Goal: Information Seeking & Learning: Learn about a topic

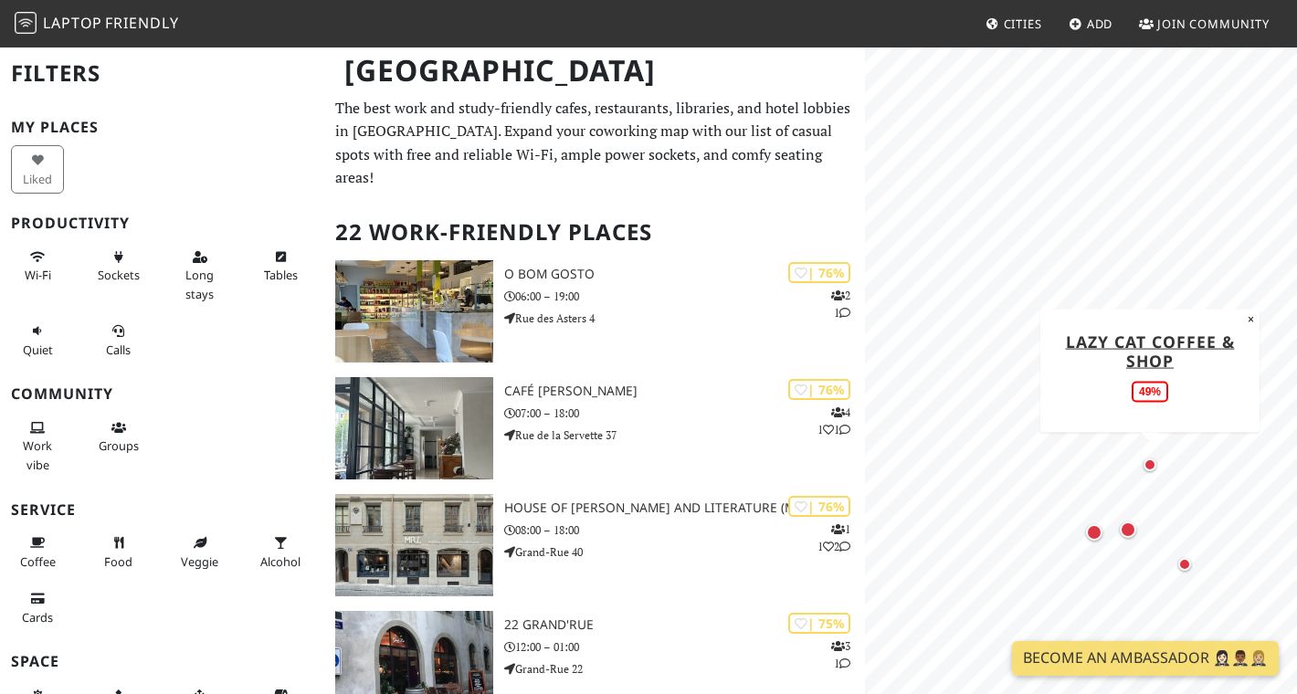
click at [1149, 463] on div "Map marker" at bounding box center [1149, 464] width 13 height 13
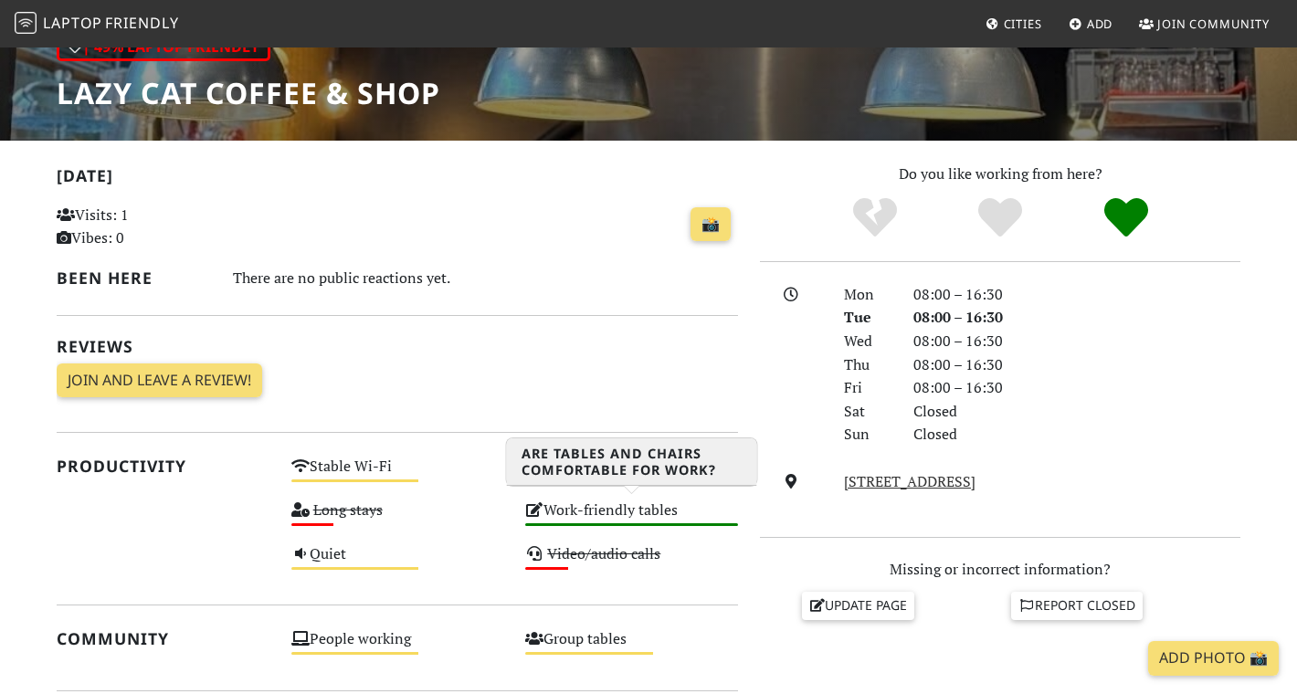
scroll to position [299, 0]
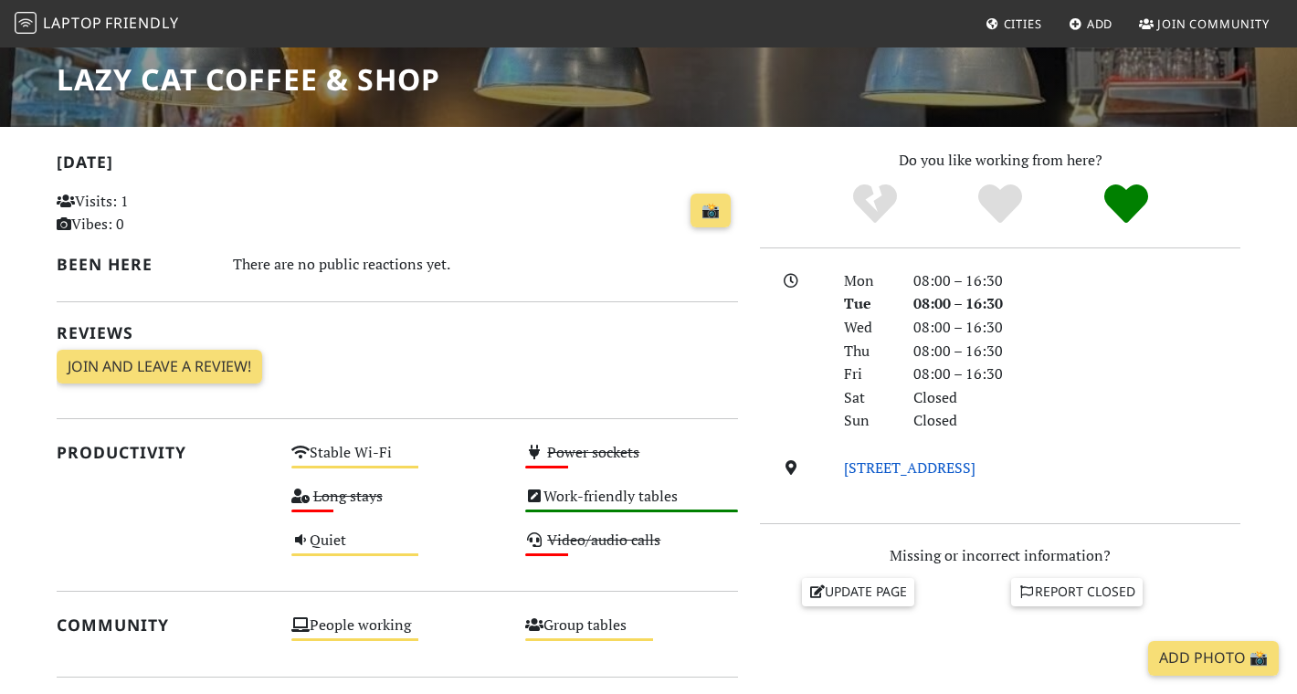
drag, startPoint x: 1140, startPoint y: 463, endPoint x: 846, endPoint y: 465, distance: 294.0
click at [846, 465] on div "Rue Maunoir 30, 1207, Geneva" at bounding box center [1042, 469] width 418 height 24
copy link "Rue Maunoir 30, 1207, Geneva"
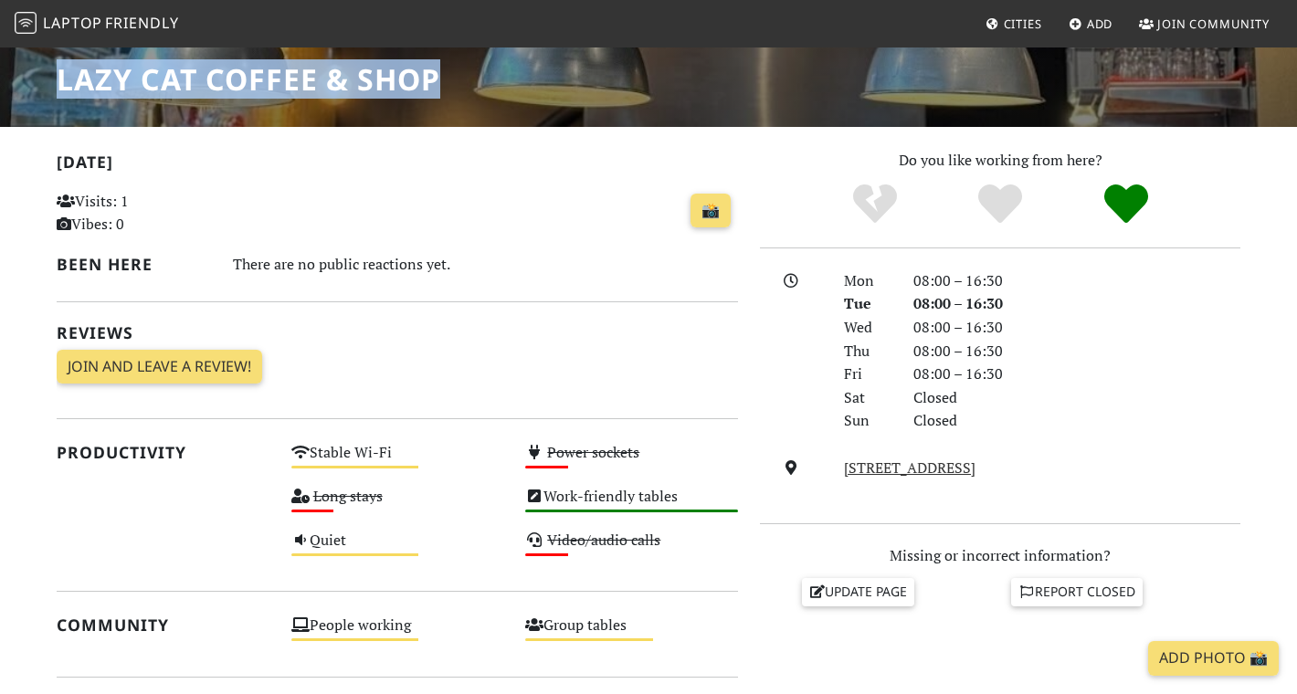
drag, startPoint x: 440, startPoint y: 87, endPoint x: 54, endPoint y: 88, distance: 386.3
copy div "| 49% Laptop Friendly LAZY CAT coffee & shop"
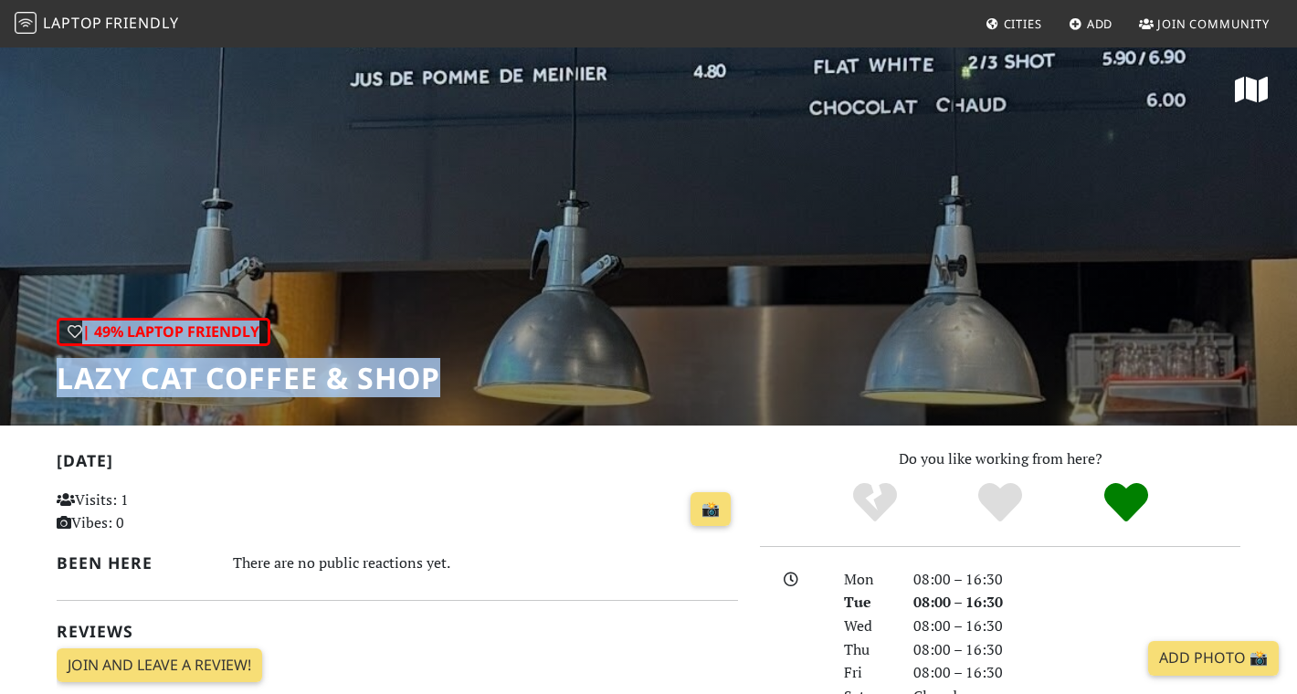
scroll to position [0, 0]
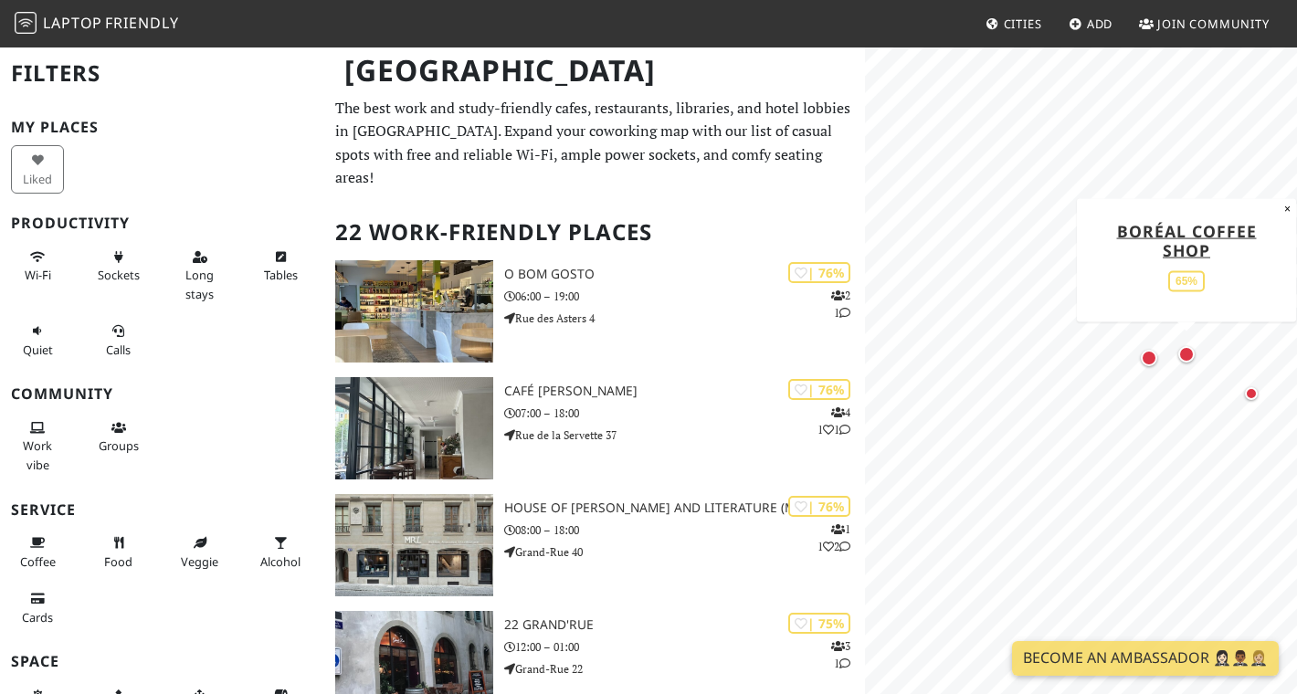
click at [1185, 353] on div "Map marker" at bounding box center [1186, 354] width 16 height 16
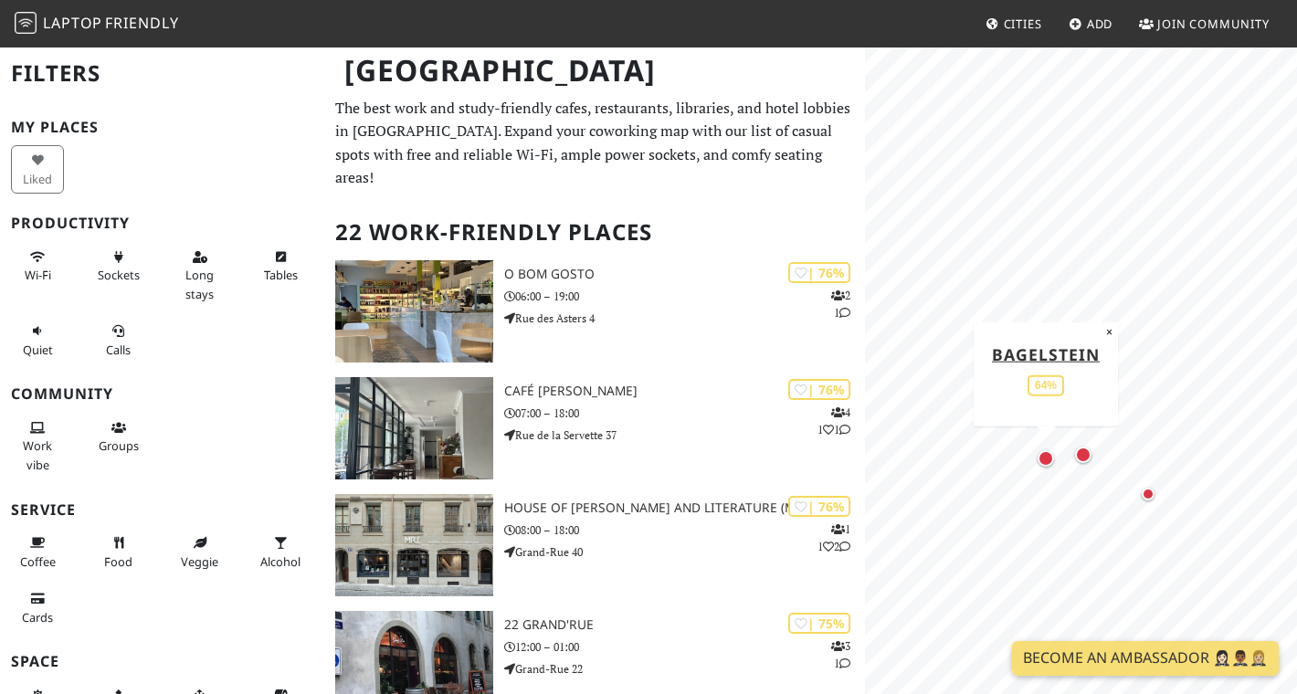
click at [1048, 456] on div "Map marker" at bounding box center [1045, 458] width 16 height 16
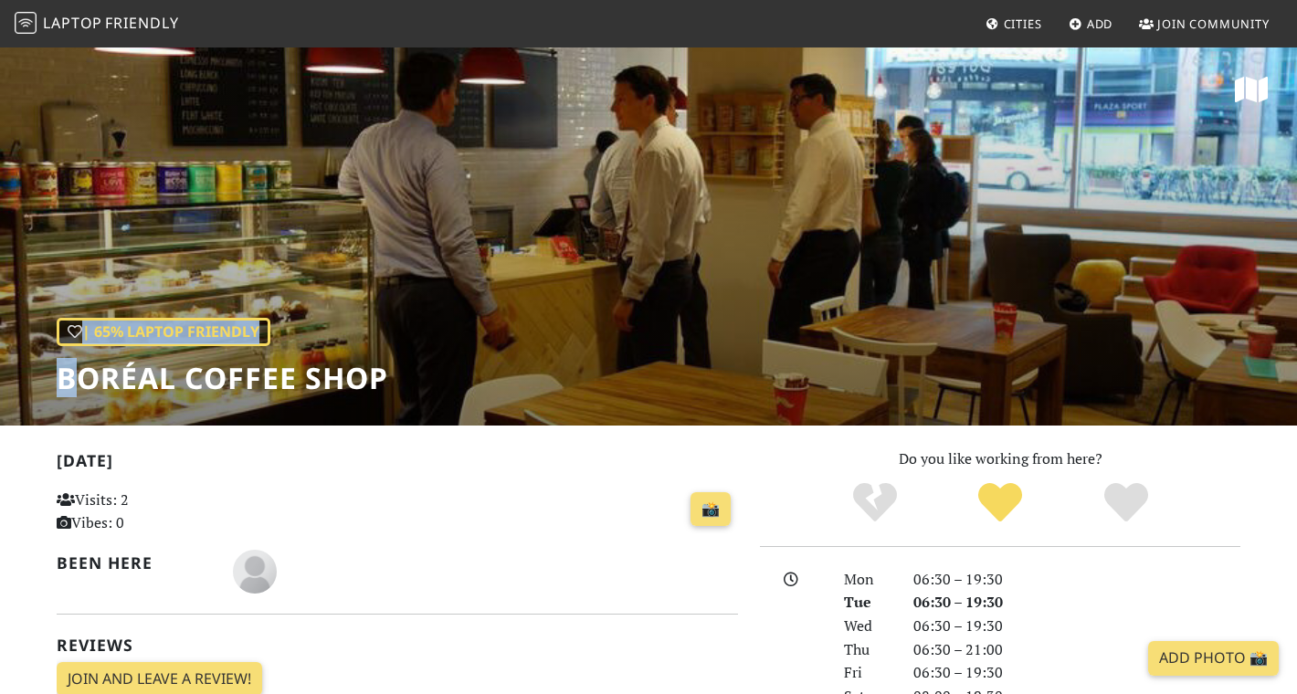
drag, startPoint x: 401, startPoint y: 377, endPoint x: 83, endPoint y: 390, distance: 318.0
click at [83, 390] on div "| 65% Laptop Friendly Boréal Coffee Shop" at bounding box center [648, 236] width 1297 height 380
click at [429, 365] on div "| 65% Laptop Friendly Boréal Coffee Shop" at bounding box center [648, 236] width 1297 height 380
click at [396, 384] on div "| 65% Laptop Friendly Boréal Coffee Shop" at bounding box center [648, 236] width 1297 height 380
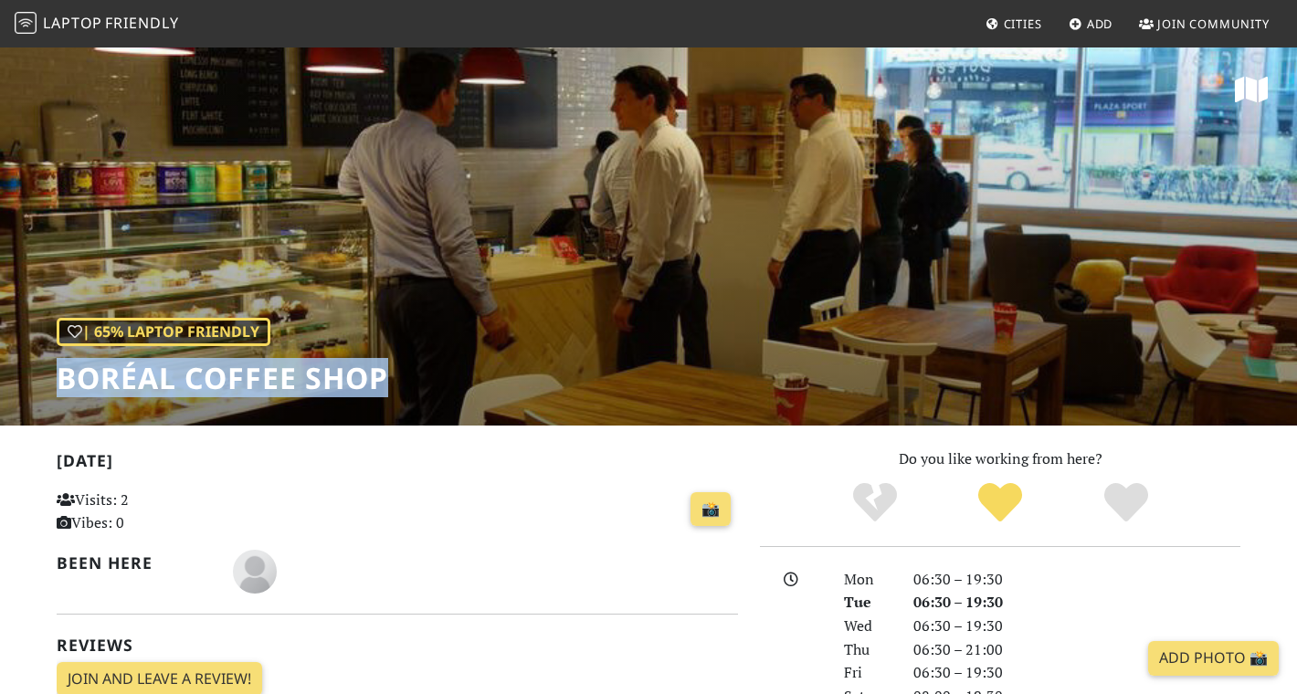
drag, startPoint x: 58, startPoint y: 380, endPoint x: 385, endPoint y: 385, distance: 327.0
click at [385, 385] on h1 "Boréal Coffee Shop" at bounding box center [222, 378] width 331 height 35
copy h1 "Boréal Coffee Shop"
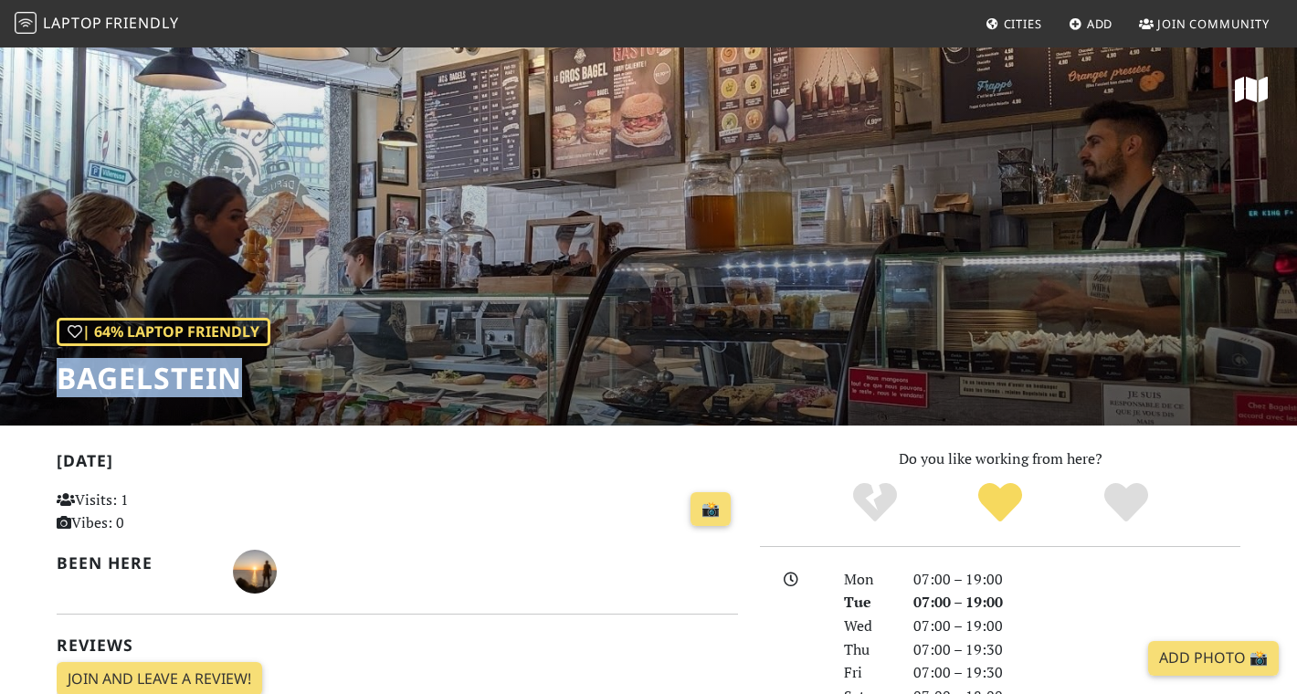
drag, startPoint x: 60, startPoint y: 383, endPoint x: 240, endPoint y: 372, distance: 180.2
click at [240, 372] on h1 "Bagelstein" at bounding box center [164, 378] width 214 height 35
copy h1 "Bagelstein"
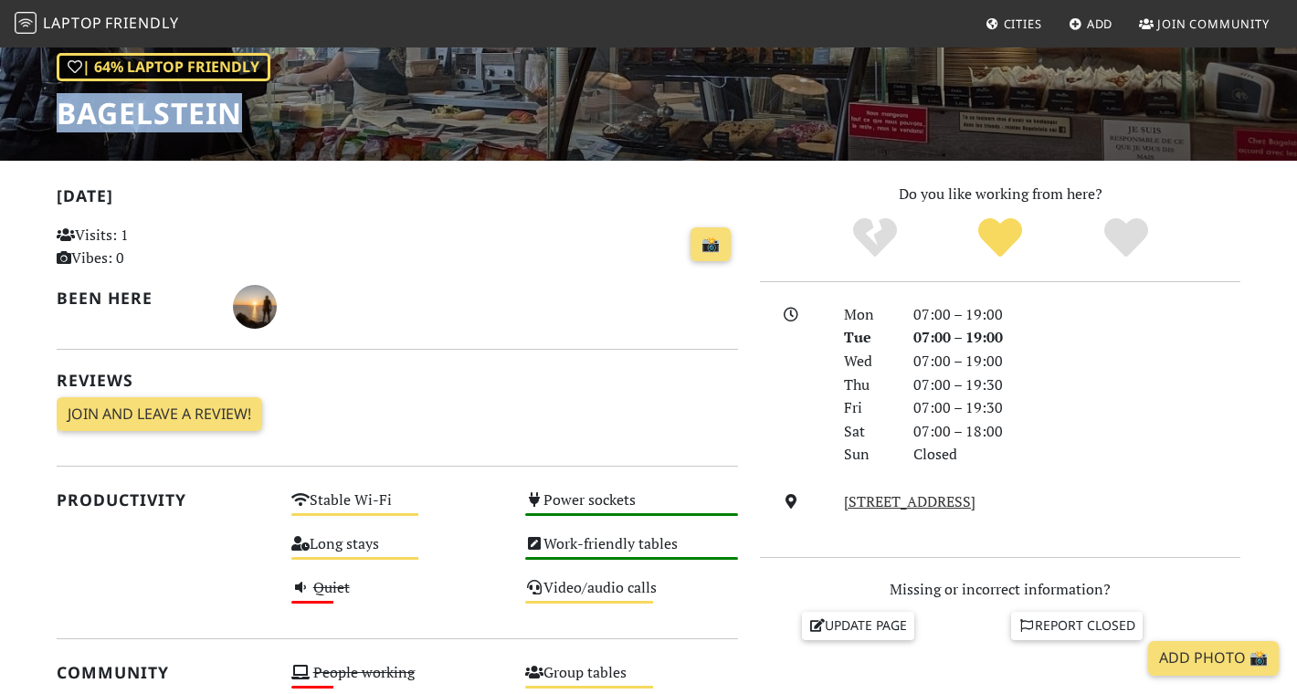
scroll to position [266, 0]
drag, startPoint x: 1009, startPoint y: 524, endPoint x: 838, endPoint y: 489, distance: 174.4
click at [838, 489] on div "[STREET_ADDRESS]" at bounding box center [1042, 501] width 418 height 24
copy link "[STREET_ADDRESS]"
drag, startPoint x: 64, startPoint y: 117, endPoint x: 237, endPoint y: 100, distance: 173.5
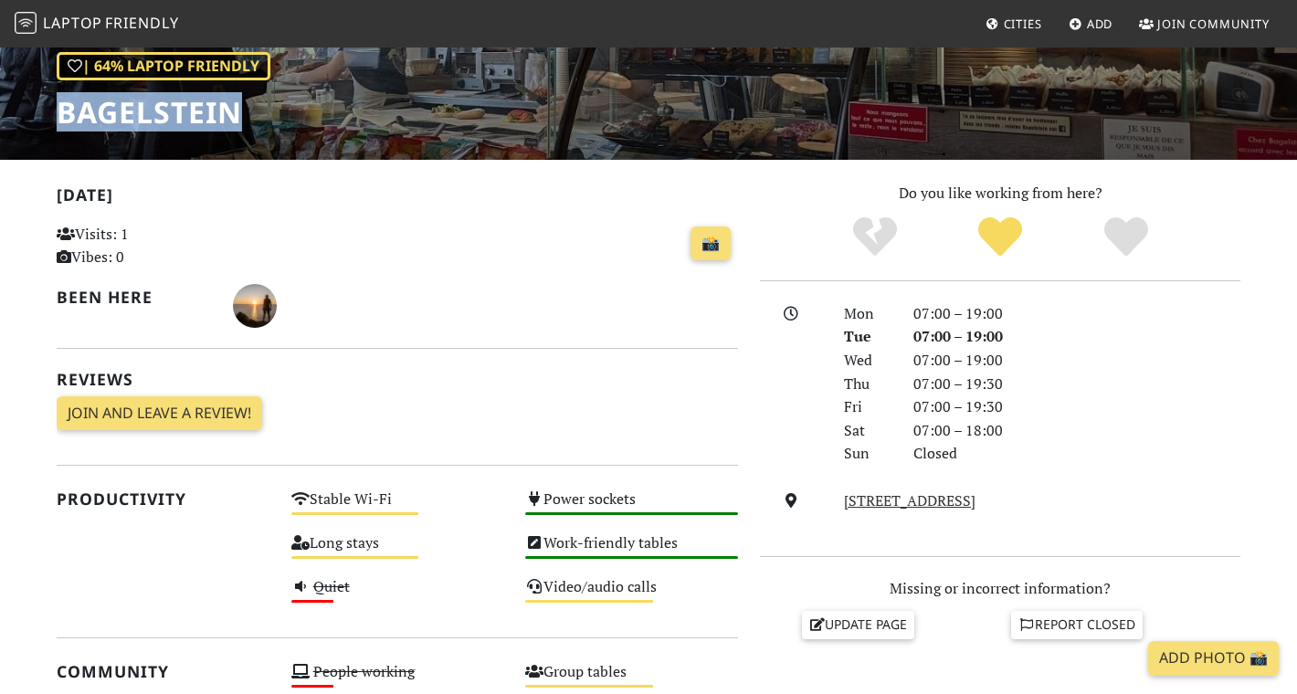
click at [237, 100] on h1 "Bagelstein" at bounding box center [164, 112] width 214 height 35
copy h1 "Bagelstein"
